Goal: Book appointment/travel/reservation

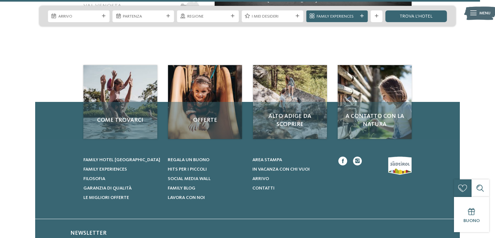
scroll to position [2638, 0]
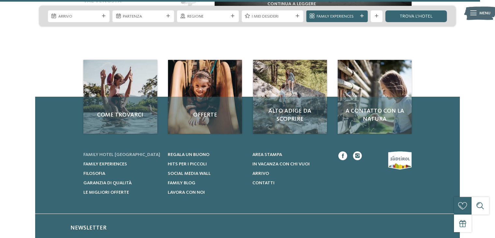
click at [125, 152] on span "Family hotel [GEOGRAPHIC_DATA]" at bounding box center [121, 154] width 77 height 5
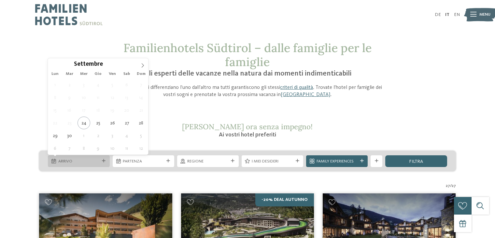
click at [100, 157] on div "Arrivo" at bounding box center [79, 161] width 62 height 12
click at [145, 61] on span at bounding box center [142, 63] width 11 height 11
click at [143, 64] on icon at bounding box center [142, 65] width 5 height 5
type div "27.12.2025"
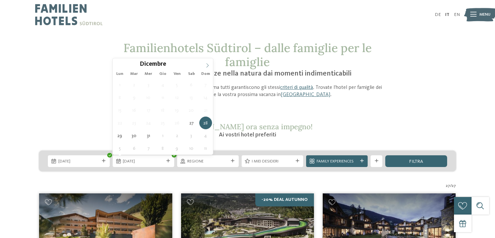
type input "****"
click at [207, 67] on icon at bounding box center [207, 65] width 5 height 5
type div "03.01.2026"
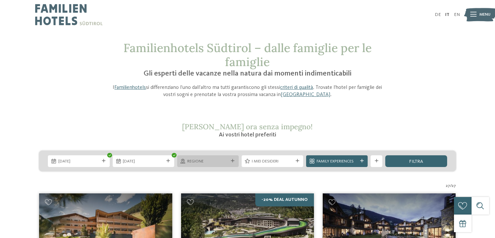
click at [232, 161] on icon at bounding box center [233, 161] width 4 height 4
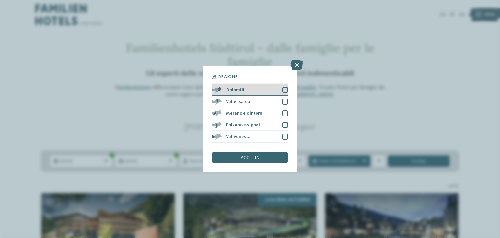
click at [287, 91] on div at bounding box center [285, 90] width 6 height 6
drag, startPoint x: 285, startPoint y: 101, endPoint x: 285, endPoint y: 105, distance: 3.9
click at [285, 101] on div at bounding box center [285, 102] width 6 height 6
click at [264, 155] on div "accetta" at bounding box center [250, 158] width 76 height 12
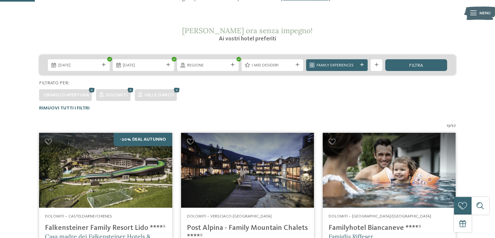
scroll to position [91, 0]
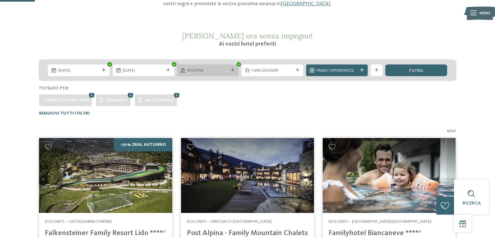
click at [230, 72] on div "Regione" at bounding box center [208, 70] width 62 height 12
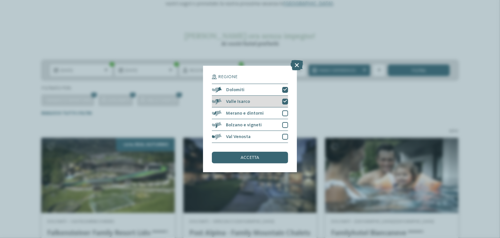
click at [283, 101] on icon at bounding box center [285, 102] width 4 height 4
click at [253, 158] on span "accetta" at bounding box center [250, 157] width 19 height 5
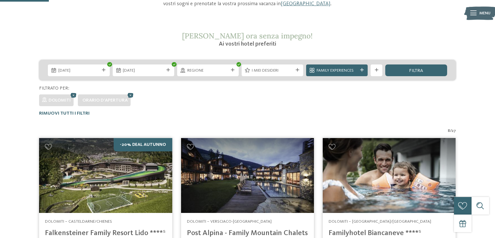
click at [294, 71] on div at bounding box center [297, 70] width 6 height 4
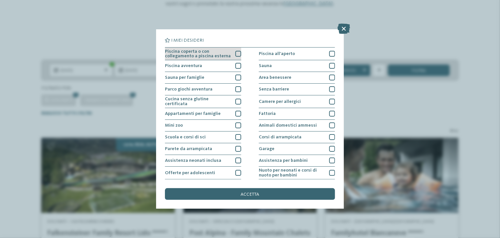
click at [235, 54] on div at bounding box center [238, 54] width 6 height 6
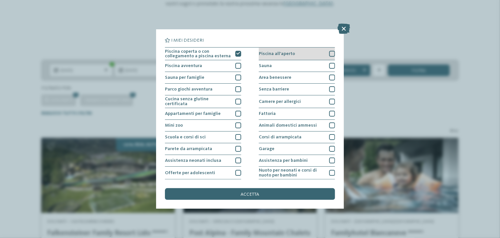
click at [329, 53] on div at bounding box center [332, 54] width 6 height 6
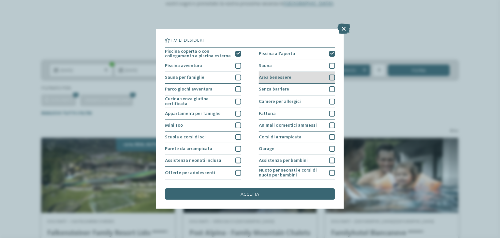
click at [330, 76] on div at bounding box center [332, 78] width 6 height 6
click at [256, 195] on span "accetta" at bounding box center [250, 194] width 19 height 5
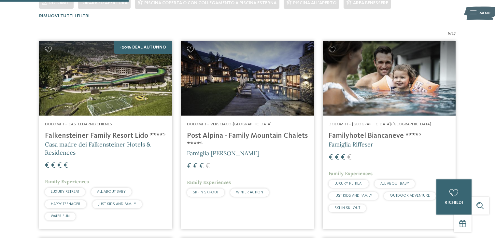
scroll to position [189, 0]
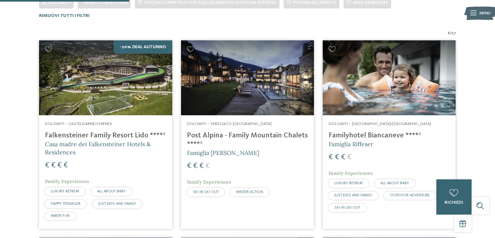
click at [252, 95] on img at bounding box center [247, 77] width 133 height 75
click at [259, 134] on h4 "Post Alpina - Family Mountain Chalets ****ˢ" at bounding box center [247, 140] width 121 height 18
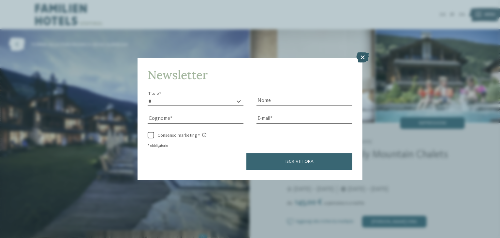
click at [362, 56] on icon at bounding box center [362, 57] width 13 height 10
